Goal: Transaction & Acquisition: Purchase product/service

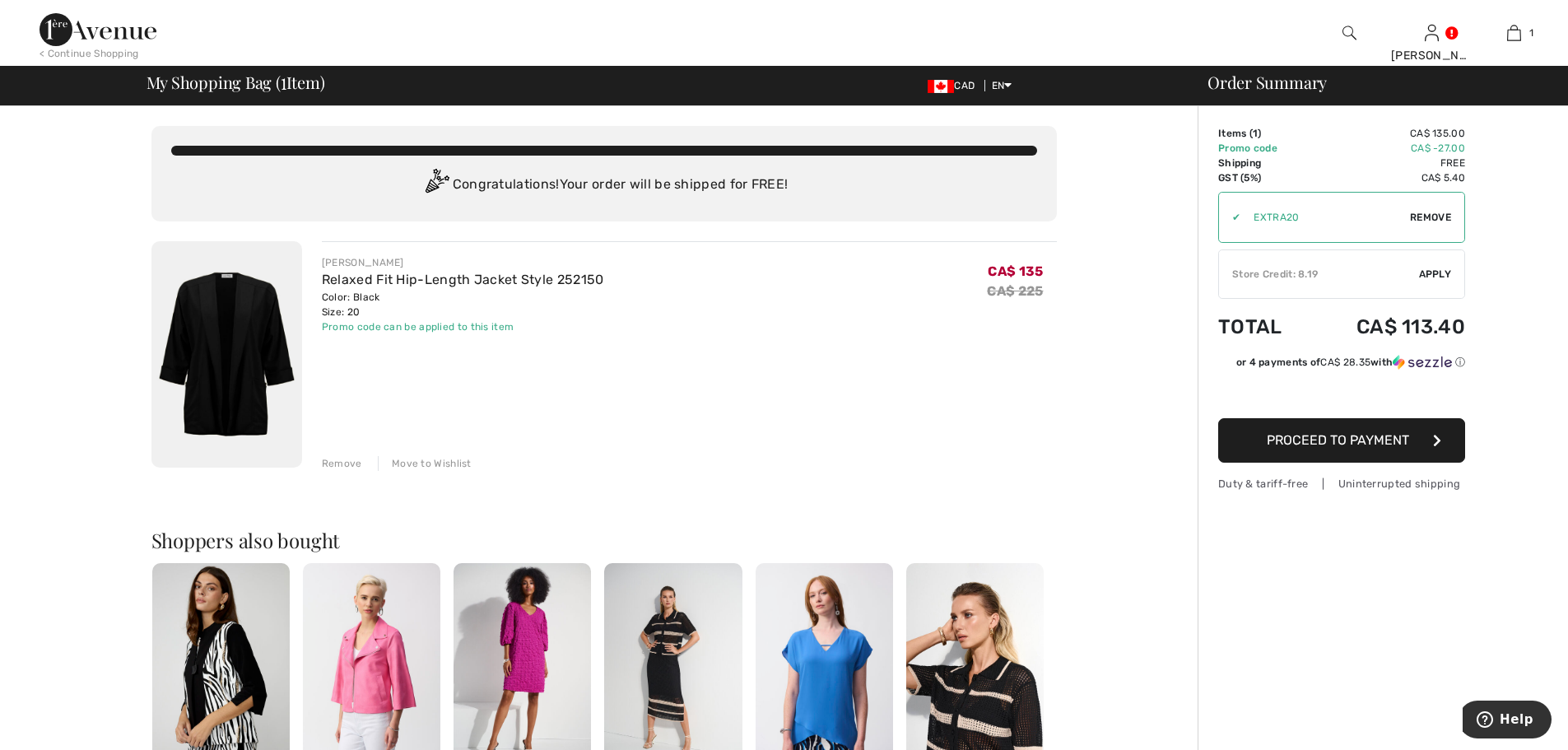
click at [1339, 440] on span "Proceed to Payment" at bounding box center [1337, 439] width 143 height 16
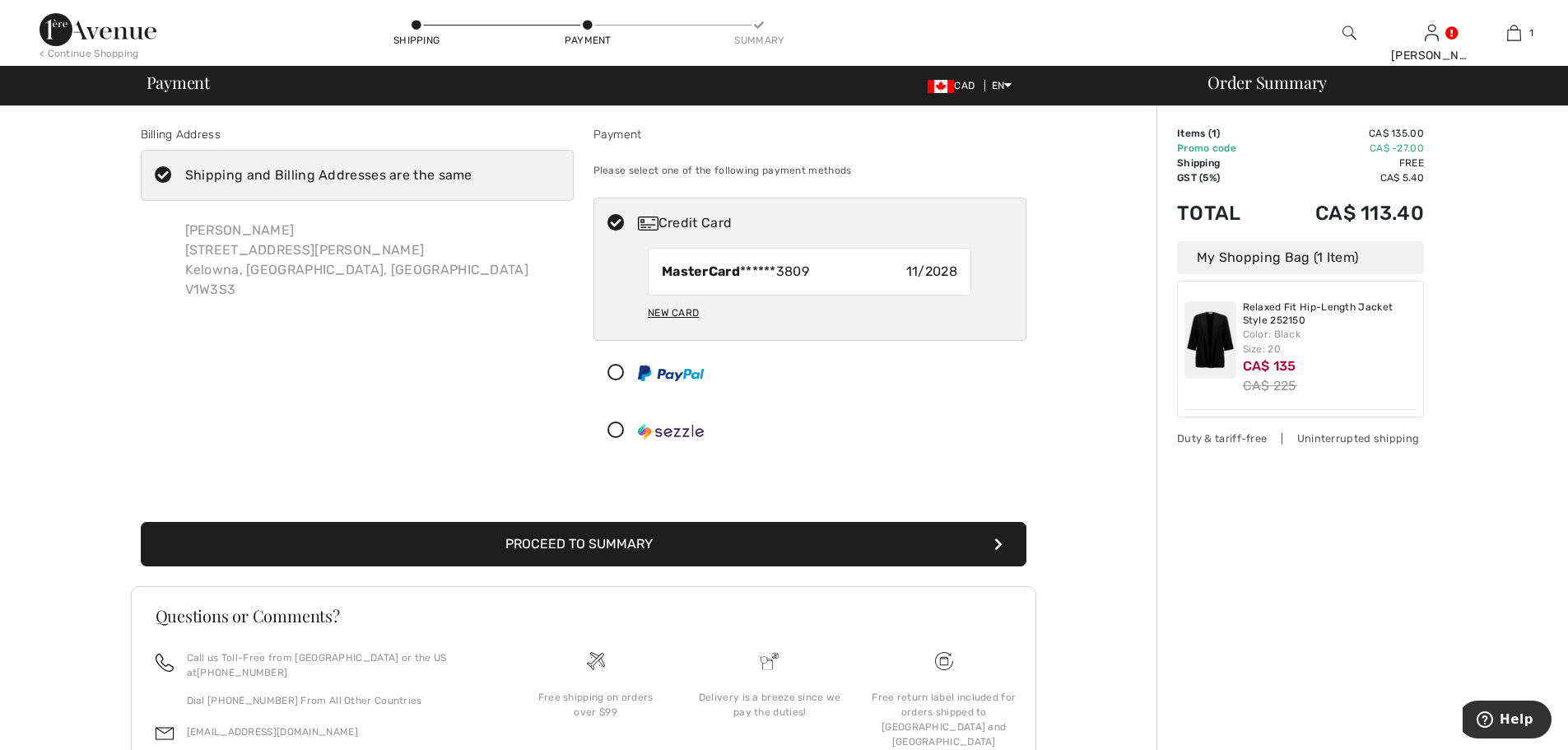
click at [1221, 261] on div "My Shopping Bag (1 Item)" at bounding box center [1300, 257] width 247 height 33
click at [607, 547] on button "Proceed to Summary" at bounding box center [583, 544] width 886 height 45
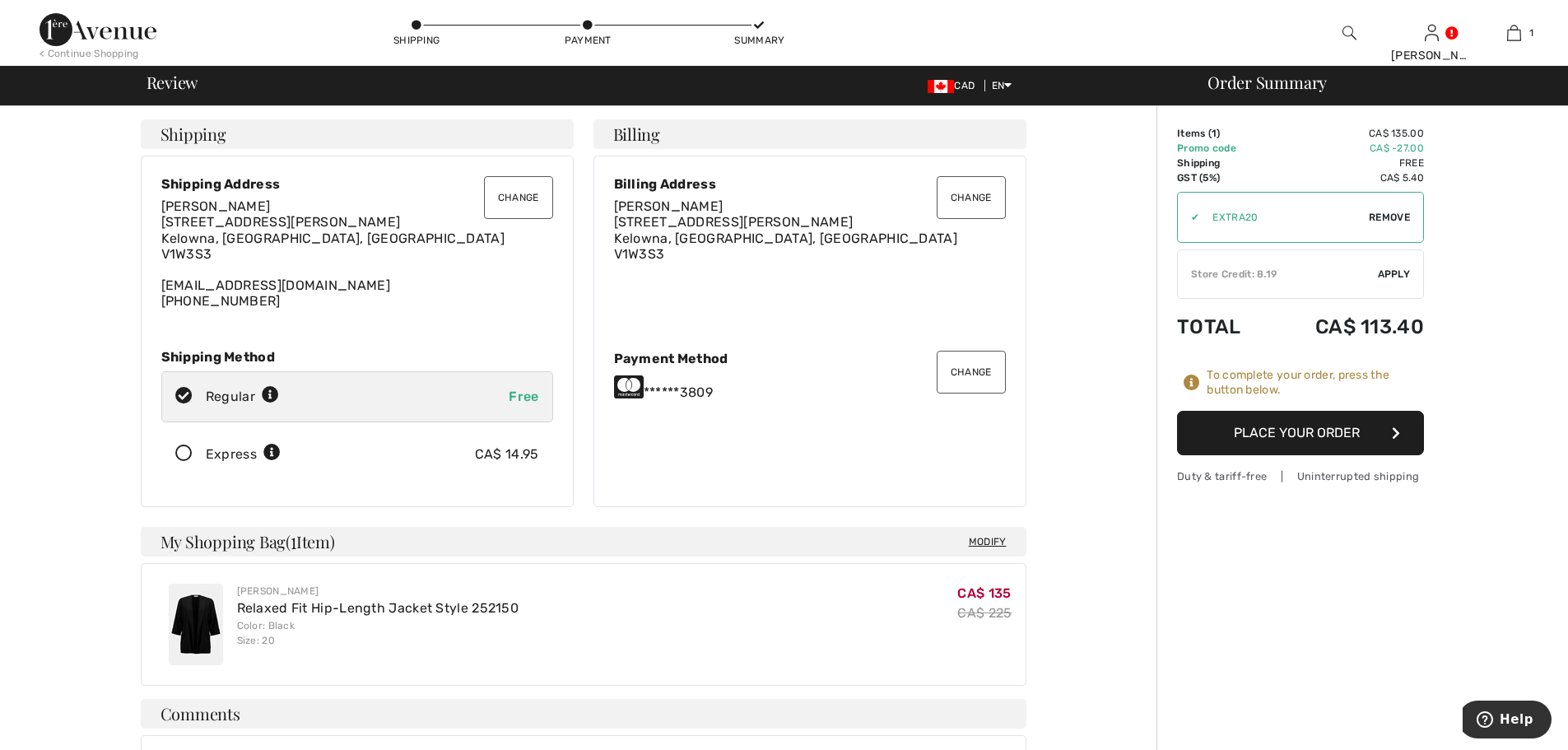
click at [1232, 429] on button "Place Your Order" at bounding box center [1300, 433] width 247 height 45
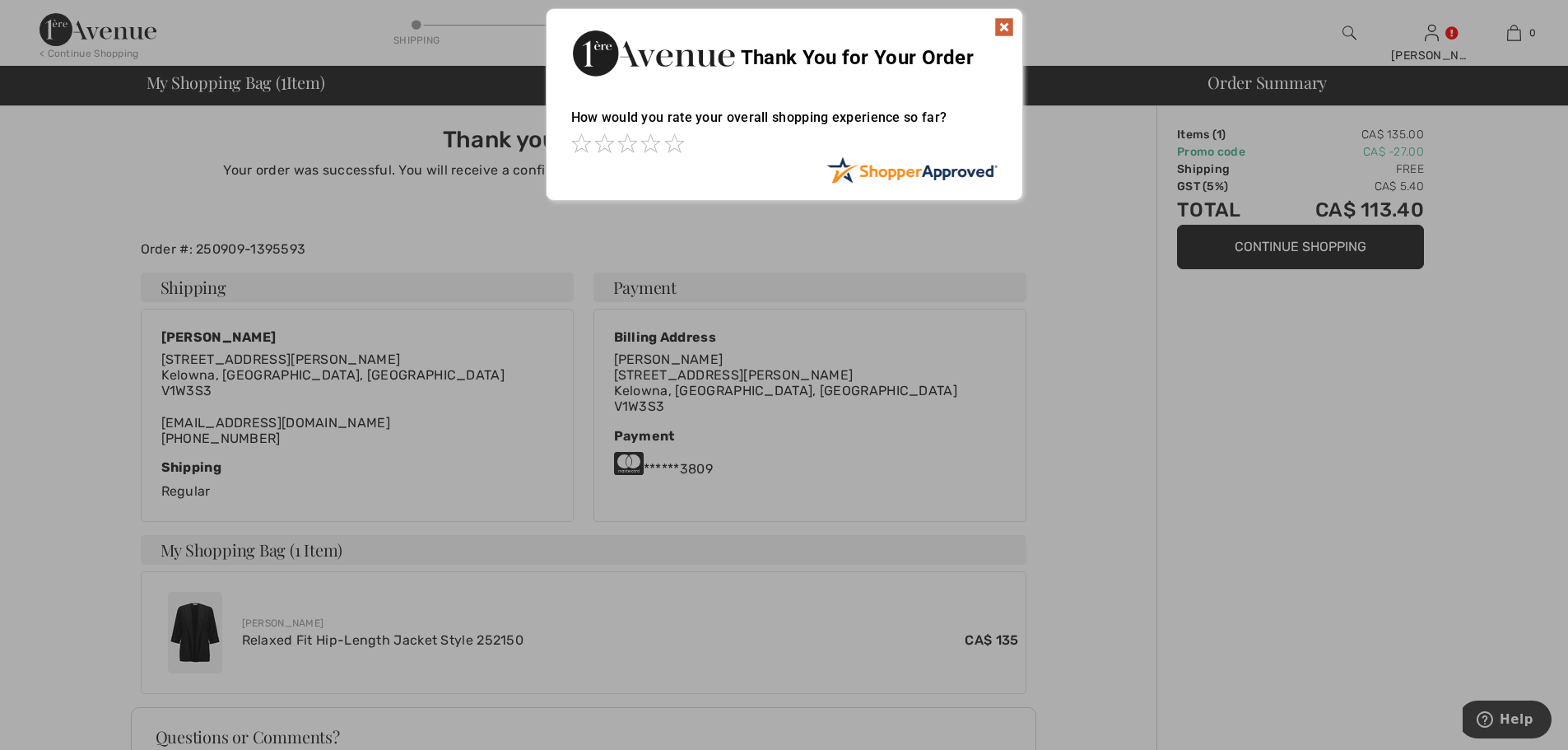
click at [1001, 21] on img at bounding box center [1003, 27] width 20 height 20
